Goal: Task Accomplishment & Management: Use online tool/utility

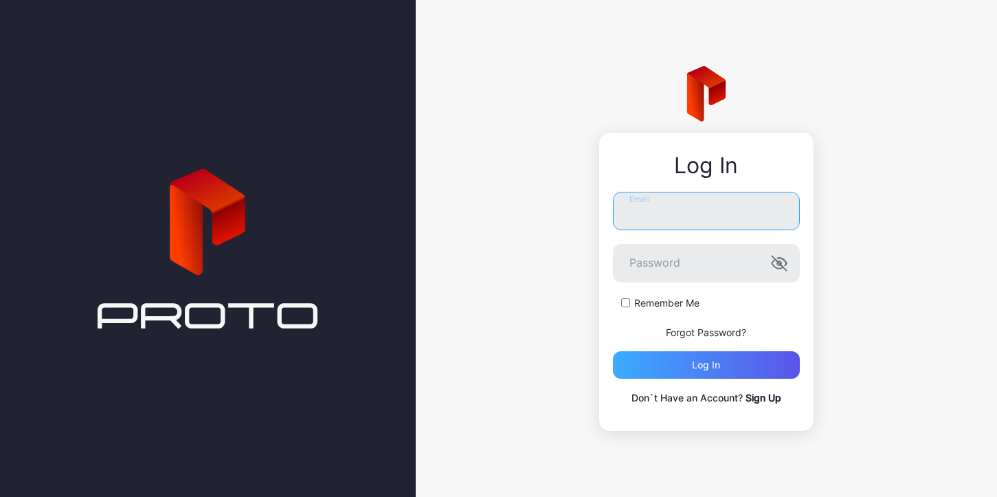
type input "**********"
click at [753, 356] on div "Log in" at bounding box center [706, 364] width 187 height 27
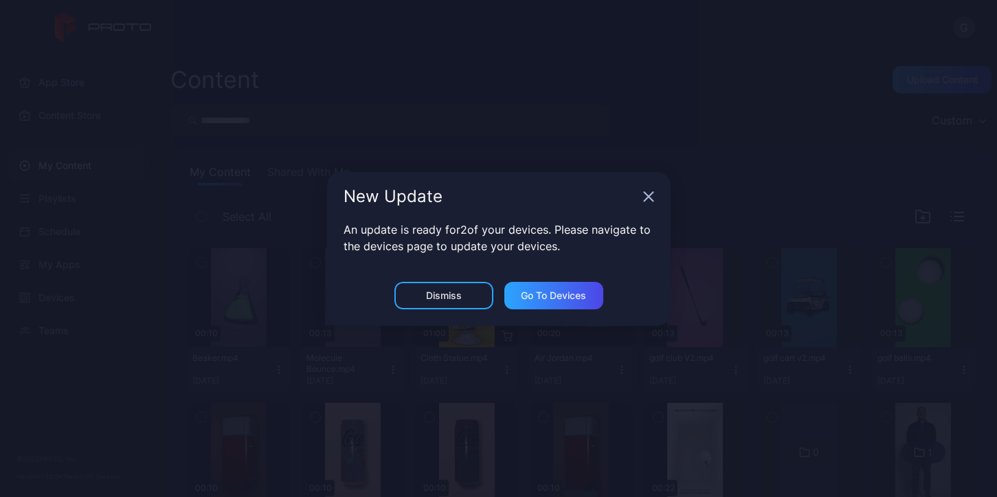
click at [651, 203] on div "New Update" at bounding box center [498, 196] width 343 height 49
click at [651, 195] on icon "button" at bounding box center [648, 196] width 11 height 11
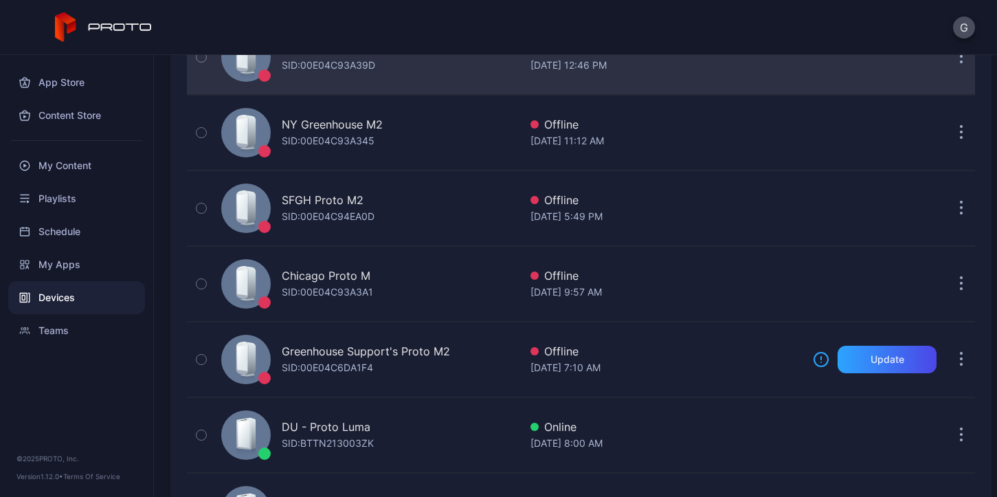
scroll to position [215, 0]
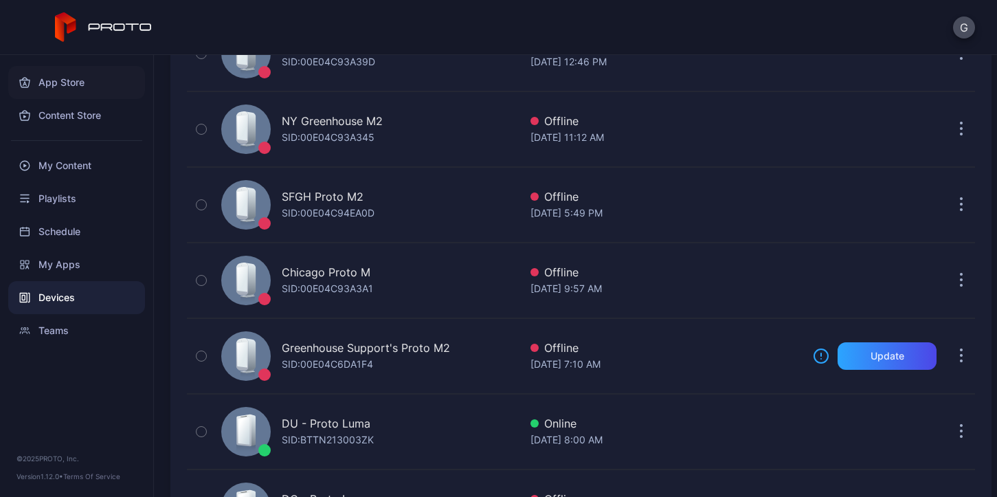
click at [50, 80] on div "App Store" at bounding box center [76, 82] width 137 height 33
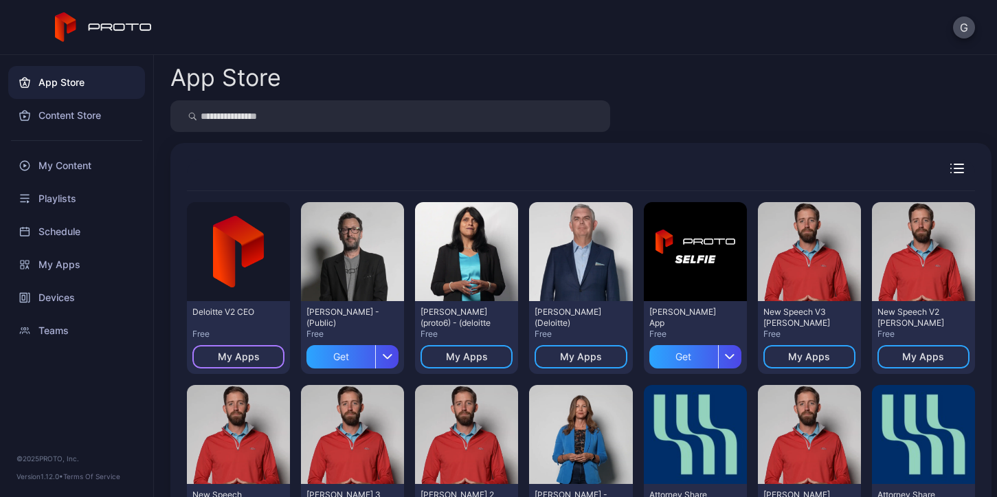
click at [253, 359] on div "My Apps" at bounding box center [239, 356] width 42 height 11
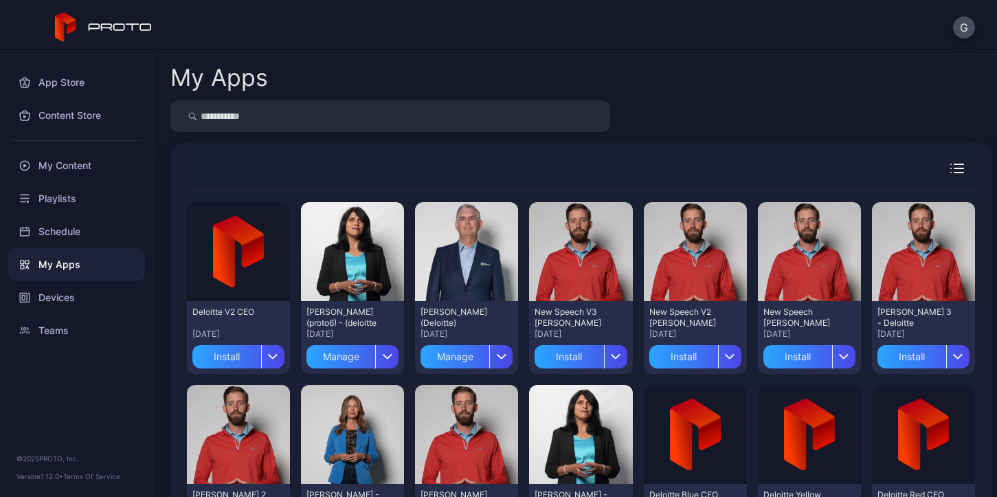
click at [288, 350] on div "Preview Deloitte V2 CEO [DATE] Install Preview [PERSON_NAME] (proto6) - (deloit…" at bounding box center [581, 470] width 788 height 559
click at [277, 355] on div "button" at bounding box center [272, 356] width 23 height 23
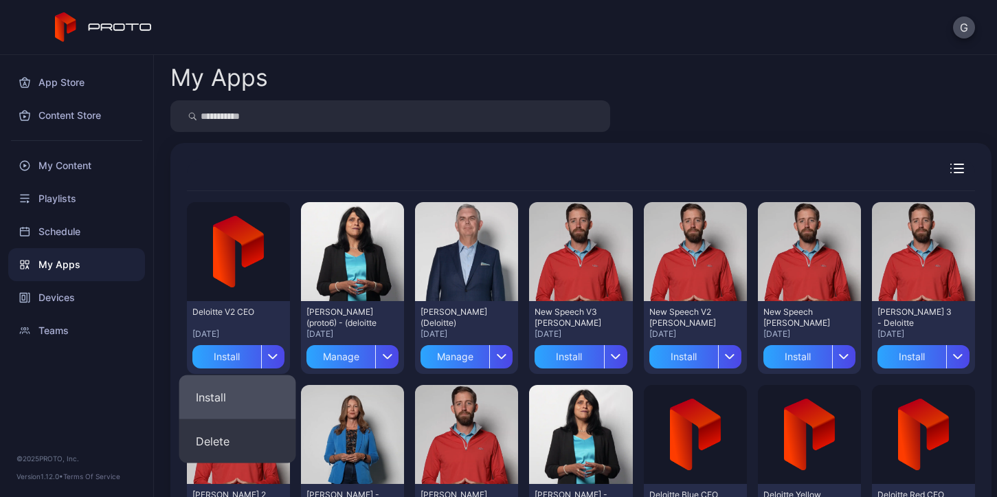
click at [243, 411] on button "Install" at bounding box center [237, 397] width 117 height 44
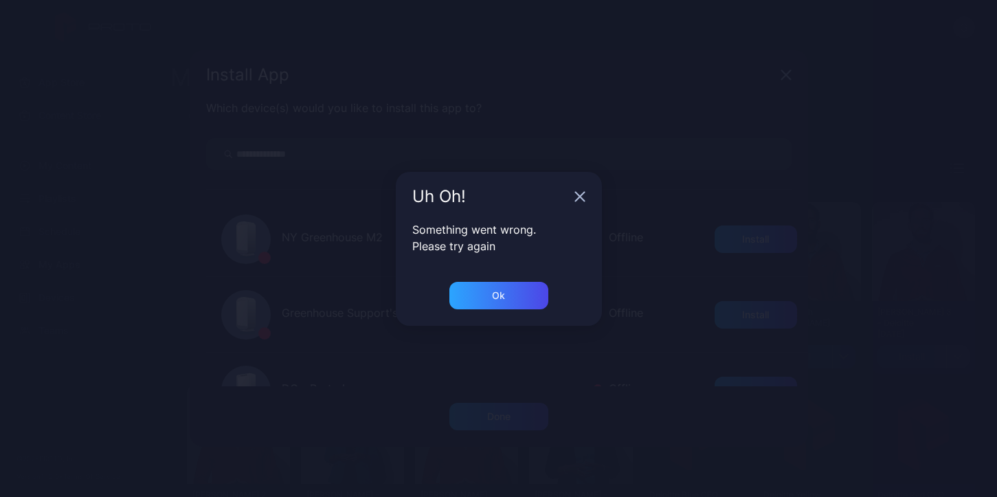
scroll to position [216, 0]
click at [484, 297] on div "Ok" at bounding box center [498, 295] width 99 height 27
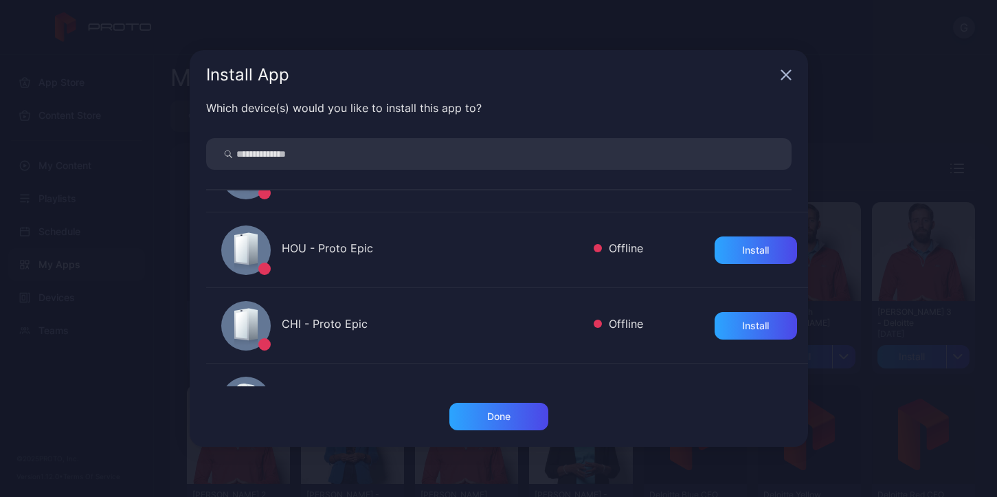
scroll to position [587, 0]
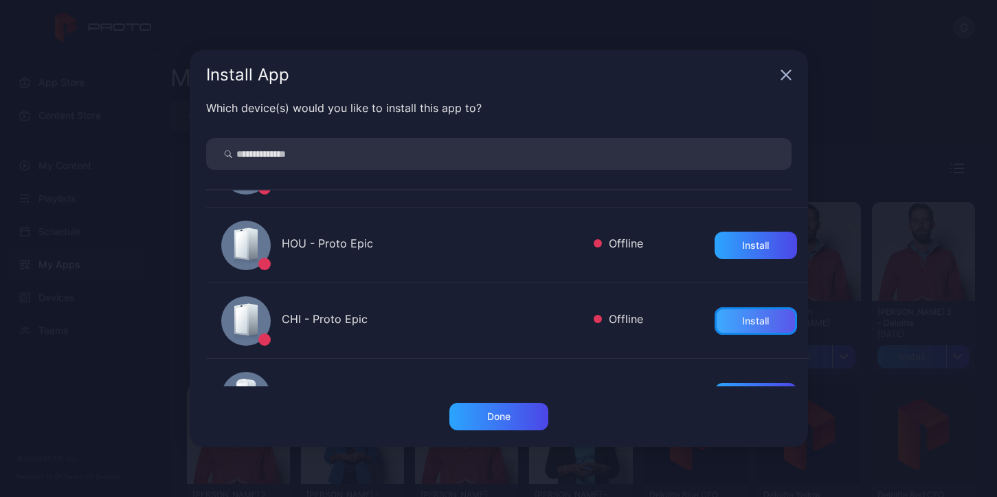
click at [755, 320] on div "Install" at bounding box center [755, 320] width 82 height 27
click at [786, 73] on icon "button" at bounding box center [785, 75] width 9 height 9
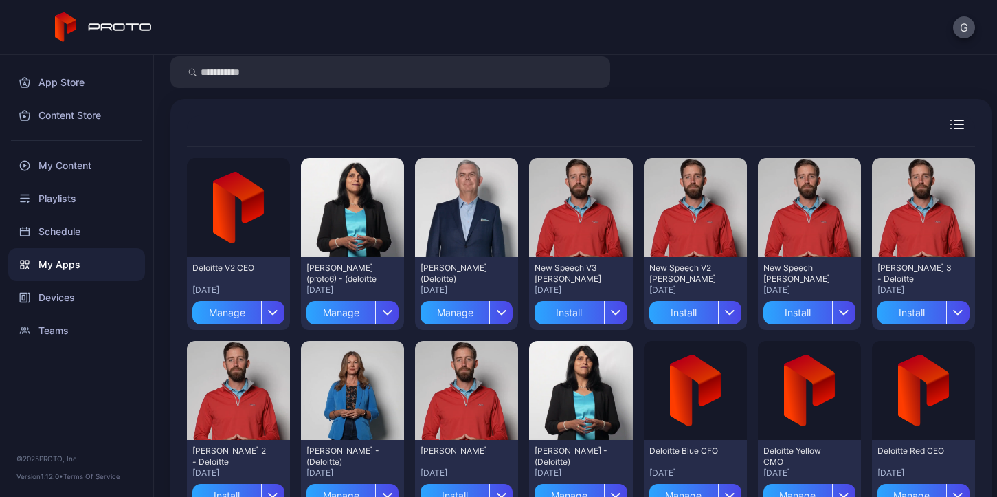
scroll to position [0, 0]
